Goal: Information Seeking & Learning: Find specific page/section

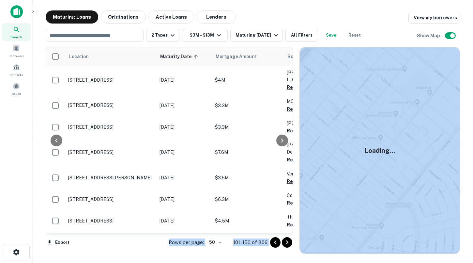
scroll to position [961, 152]
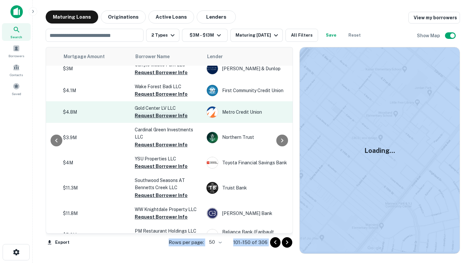
click at [149, 112] on button "Request Borrower Info" at bounding box center [161, 116] width 53 height 8
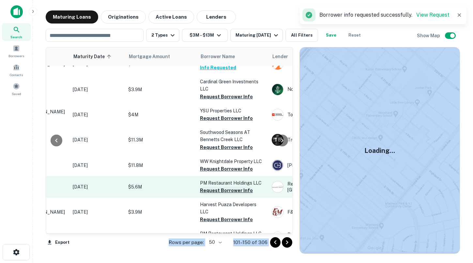
scroll to position [1011, 87]
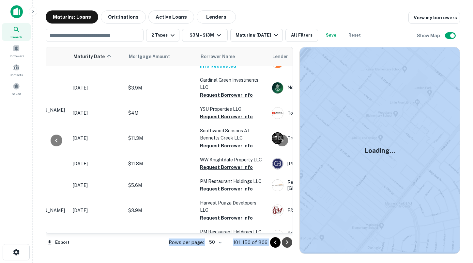
click at [289, 244] on icon "Go to next page" at bounding box center [287, 242] width 8 height 8
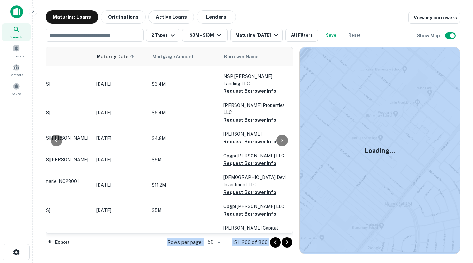
scroll to position [977, 66]
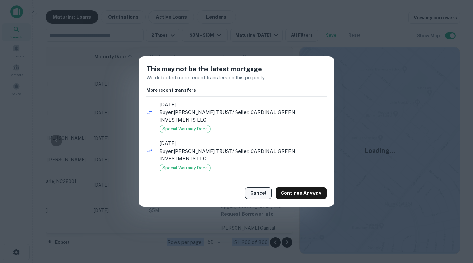
click at [250, 194] on button "Cancel" at bounding box center [258, 193] width 27 height 12
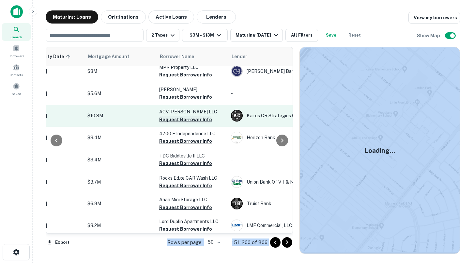
scroll to position [59, 128]
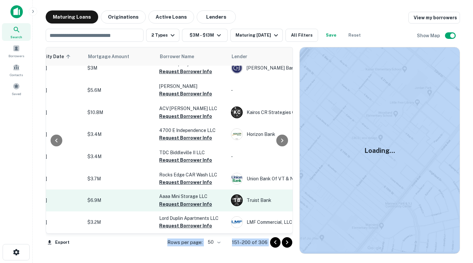
click at [177, 208] on button "Request Borrower Info" at bounding box center [185, 204] width 53 height 8
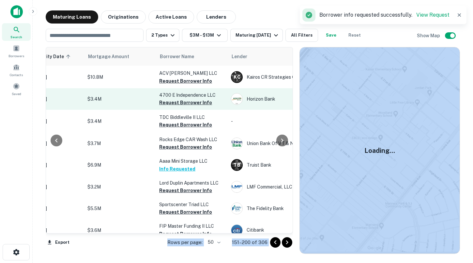
scroll to position [99, 128]
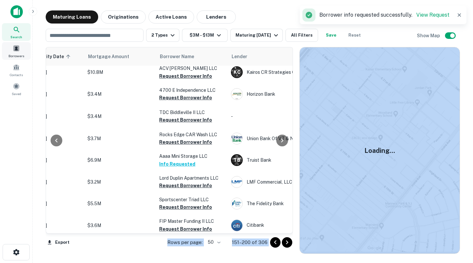
click at [15, 51] on span at bounding box center [16, 48] width 7 height 7
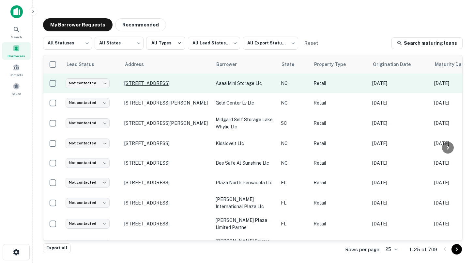
click at [162, 80] on p "[STREET_ADDRESS]" at bounding box center [166, 83] width 85 height 6
